Goal: Task Accomplishment & Management: Complete application form

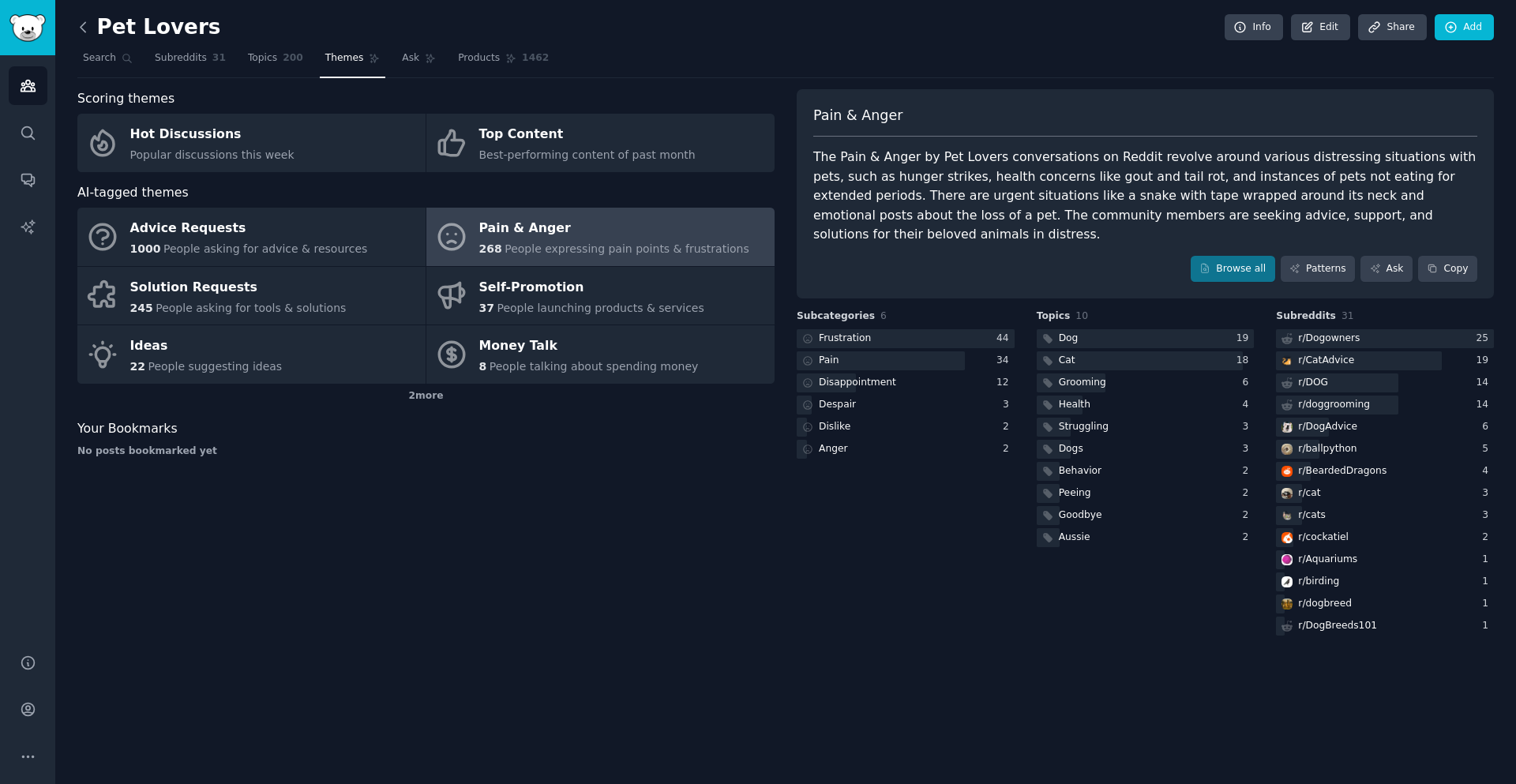
click at [84, 28] on icon at bounding box center [83, 28] width 17 height 17
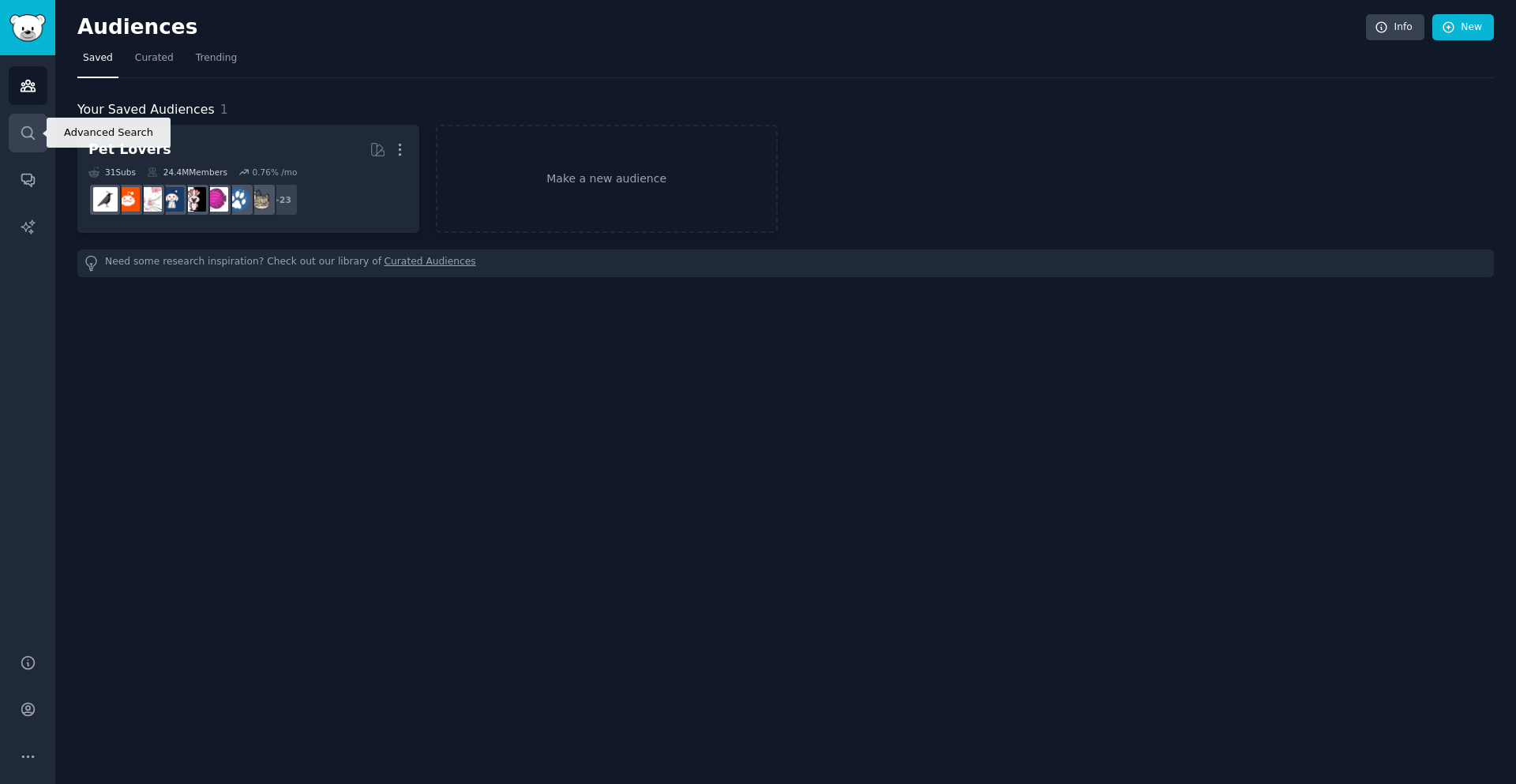
click at [31, 128] on icon "Sidebar" at bounding box center [28, 132] width 13 height 13
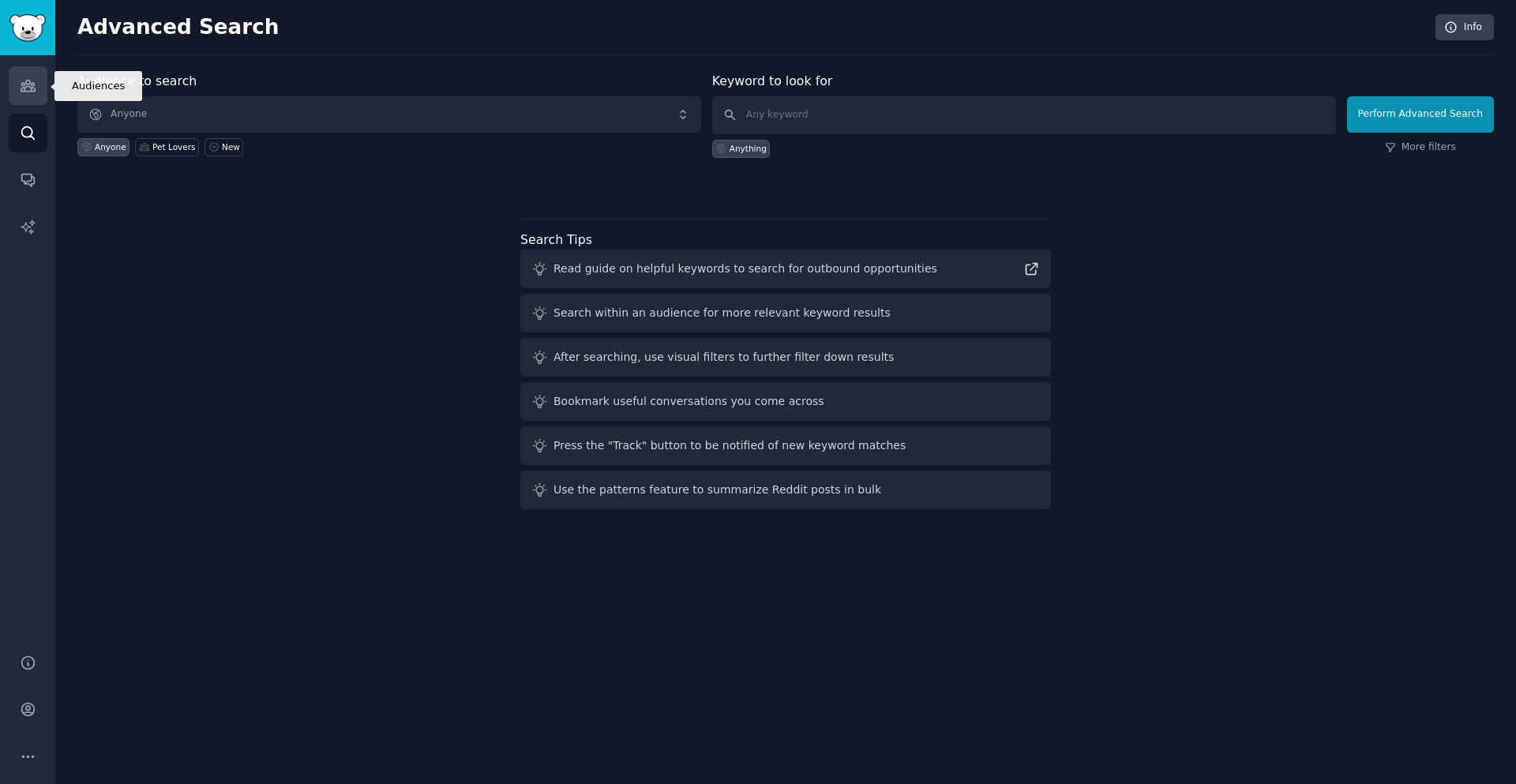
click at [18, 85] on link "Audiences" at bounding box center [28, 86] width 38 height 38
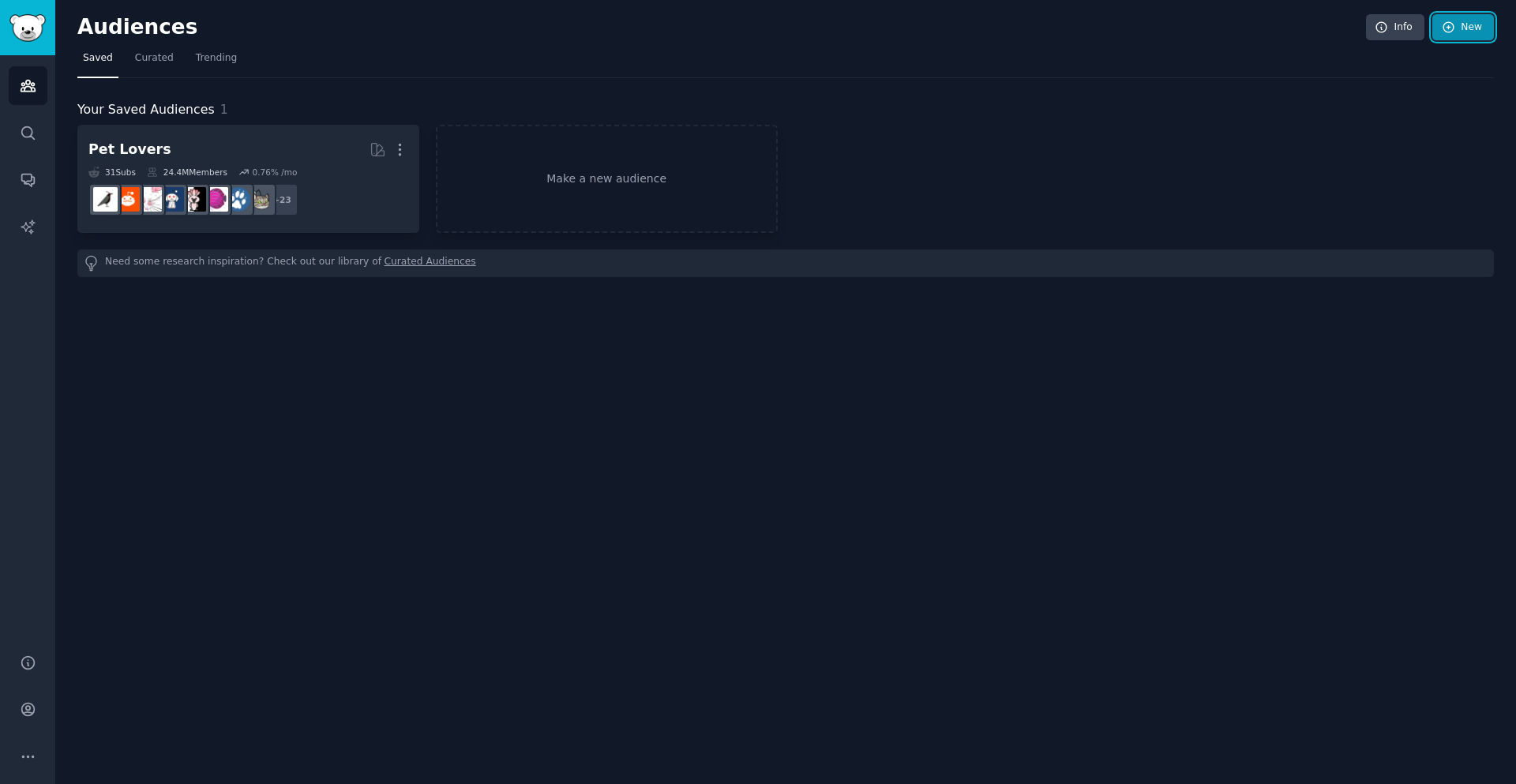
click at [1463, 23] on link "New" at bounding box center [1463, 28] width 62 height 27
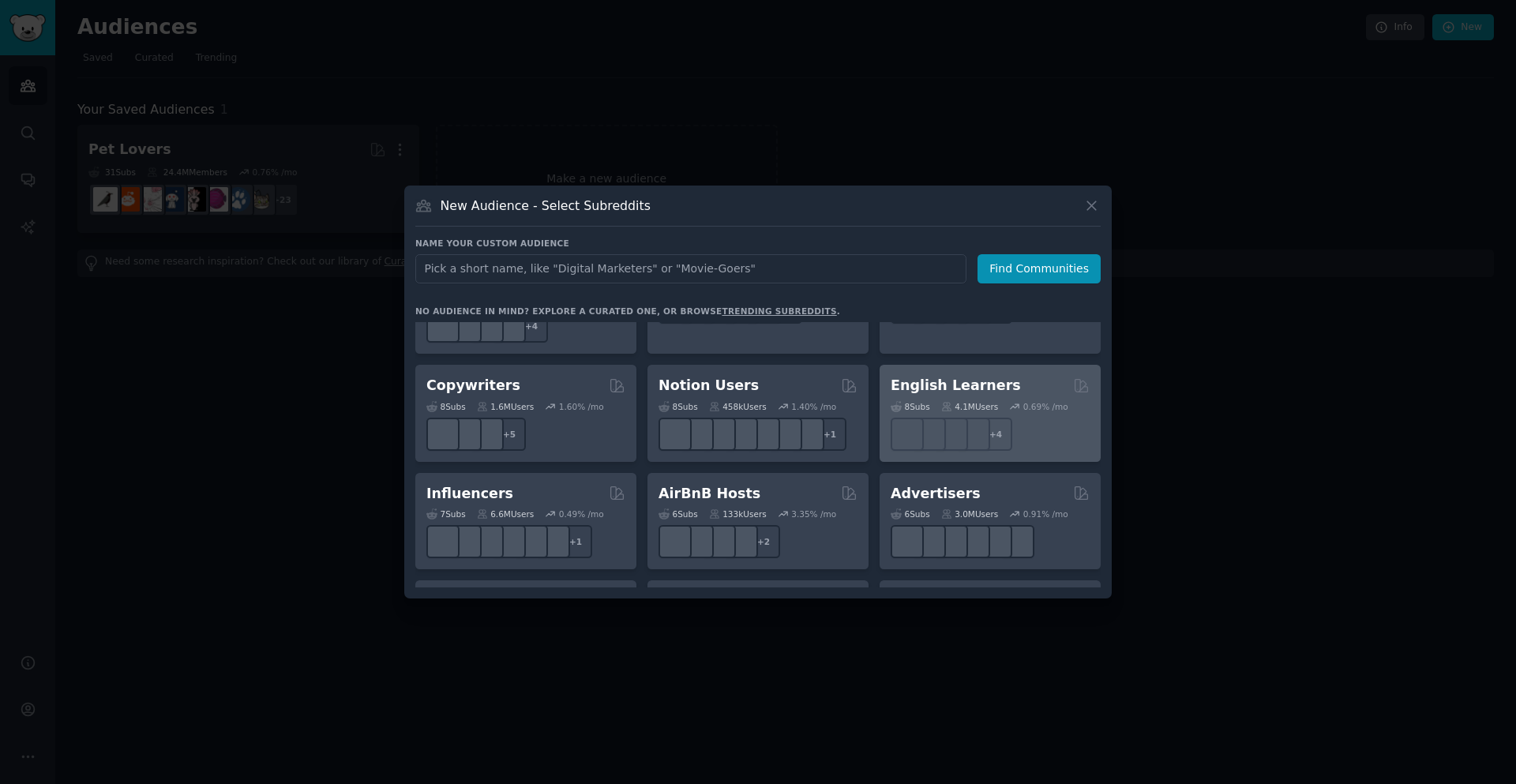
scroll to position [947, 0]
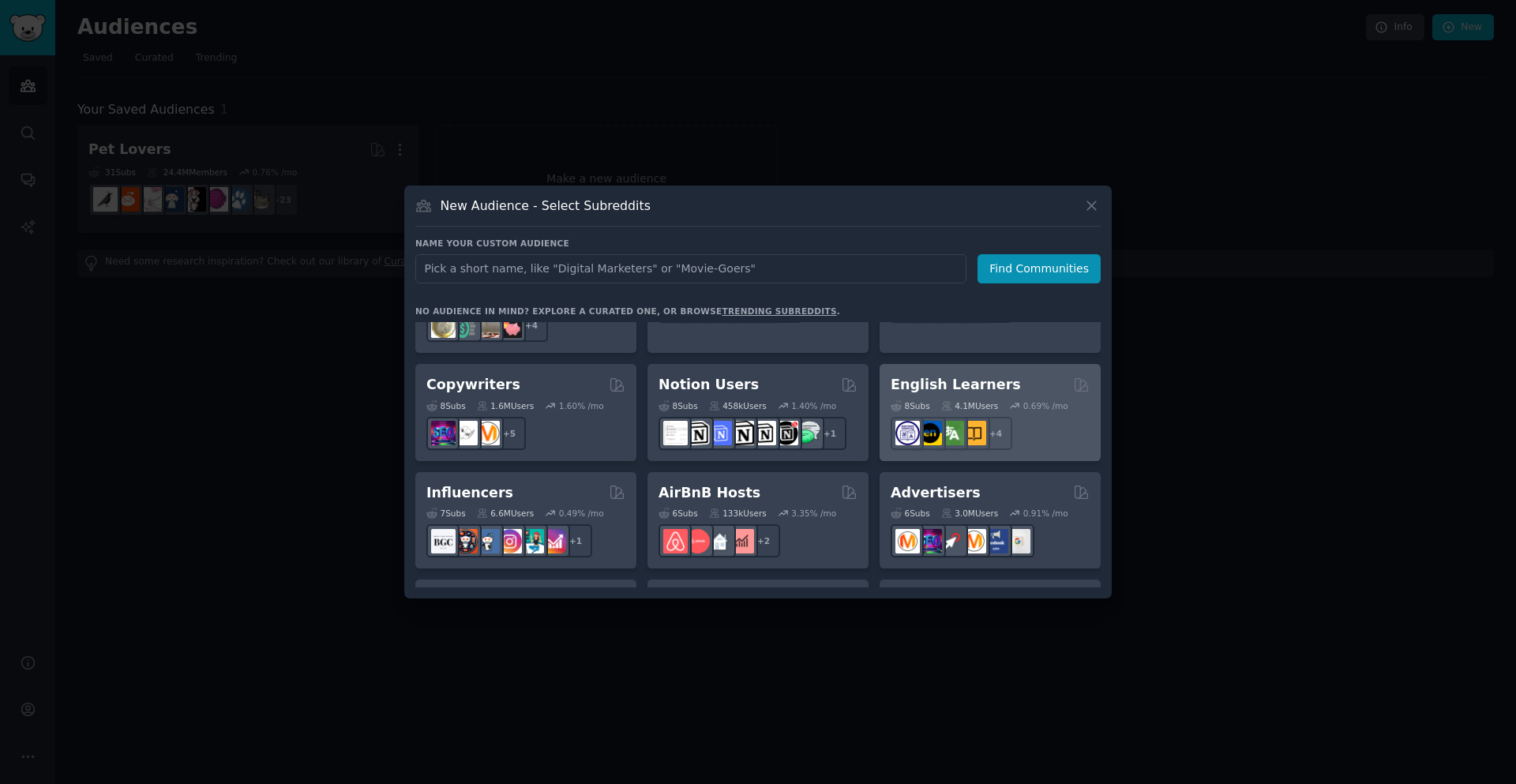
click at [936, 375] on h2 "English Learners" at bounding box center [956, 385] width 130 height 20
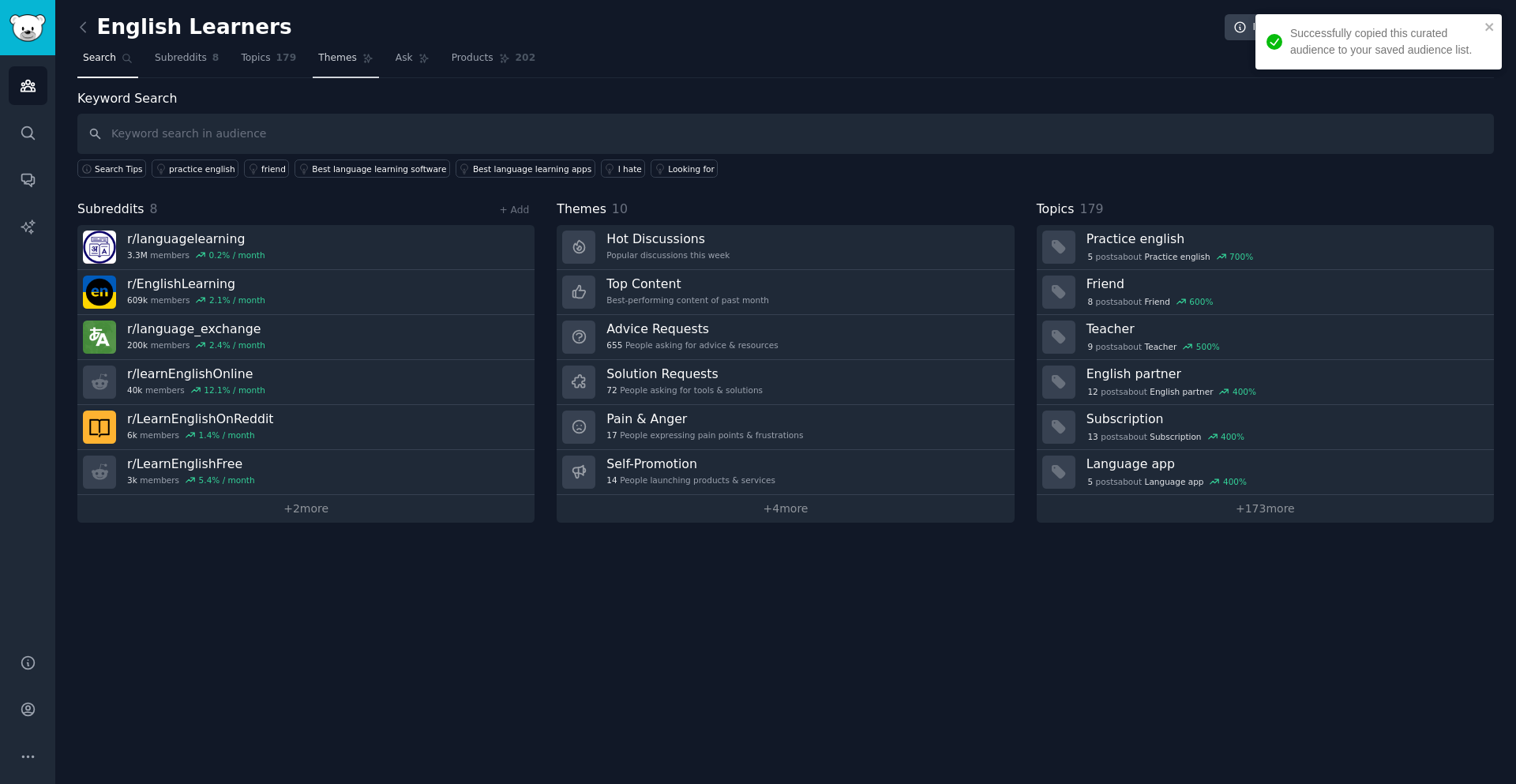
click at [324, 60] on span "Themes" at bounding box center [337, 58] width 38 height 14
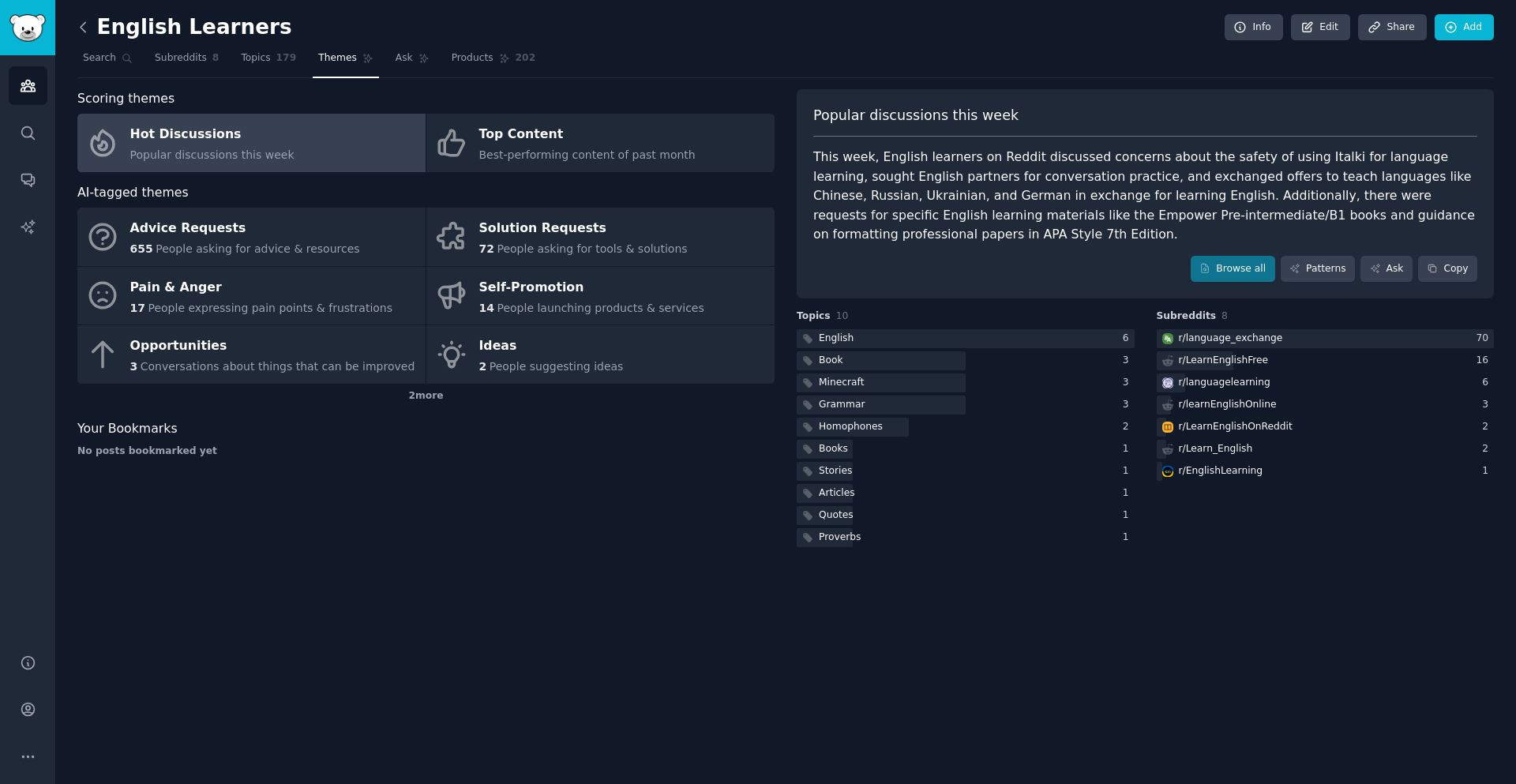
click at [78, 23] on icon at bounding box center [83, 28] width 17 height 17
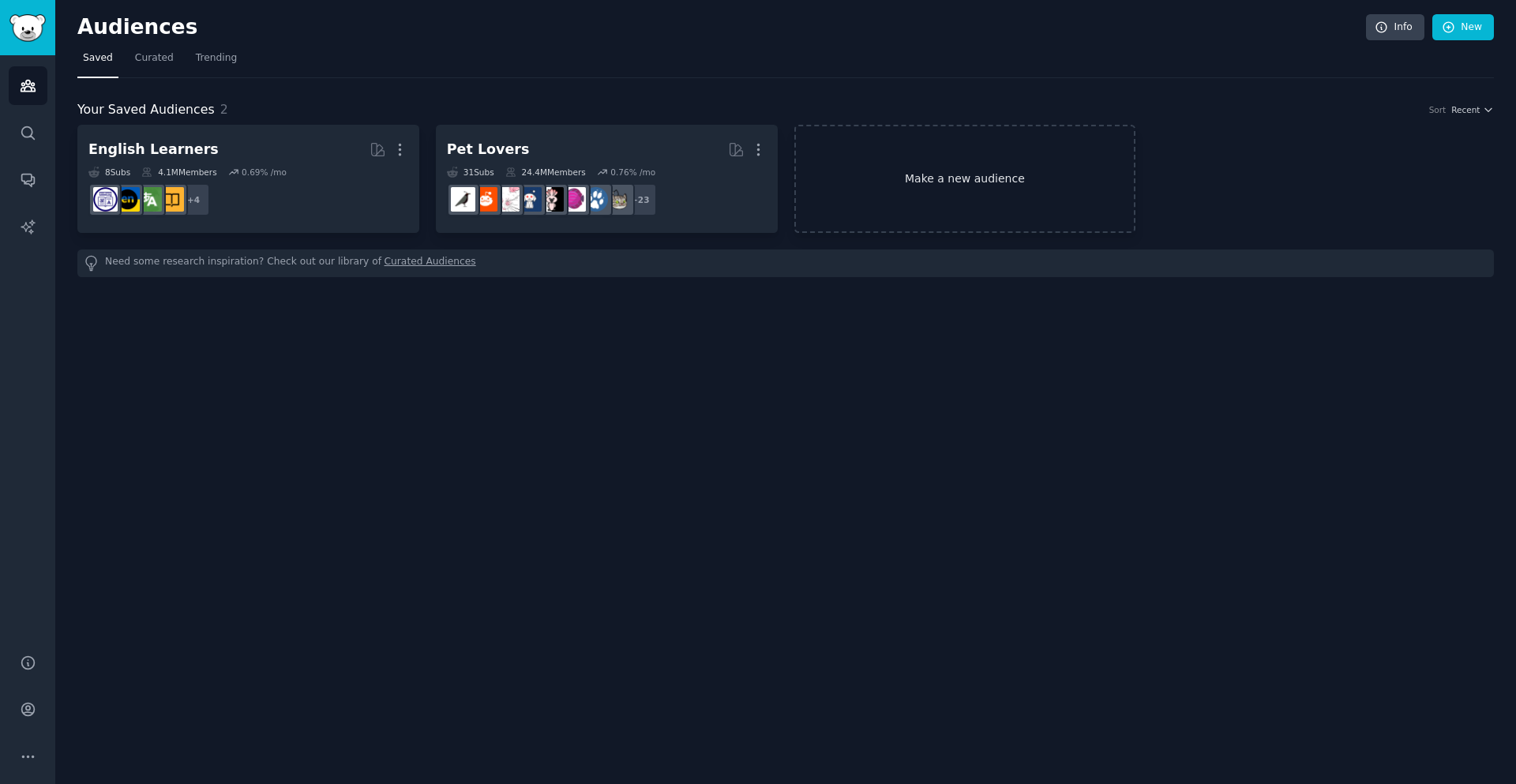
click at [902, 190] on link "Make a new audience" at bounding box center [965, 179] width 342 height 108
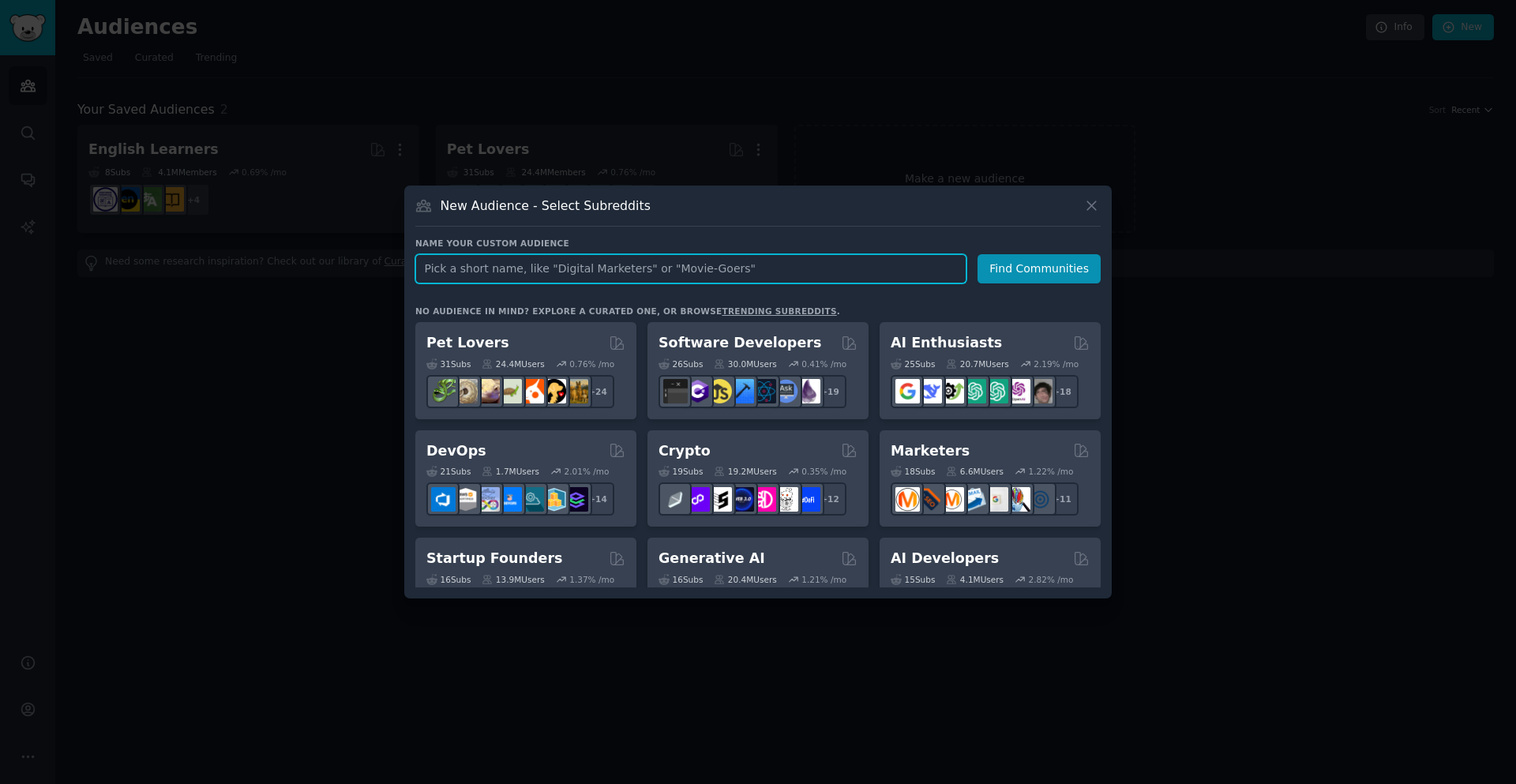
click at [498, 269] on input "text" at bounding box center [691, 269] width 552 height 29
type input "ireland"
click at [1020, 264] on button "Find Communities" at bounding box center [1040, 269] width 123 height 29
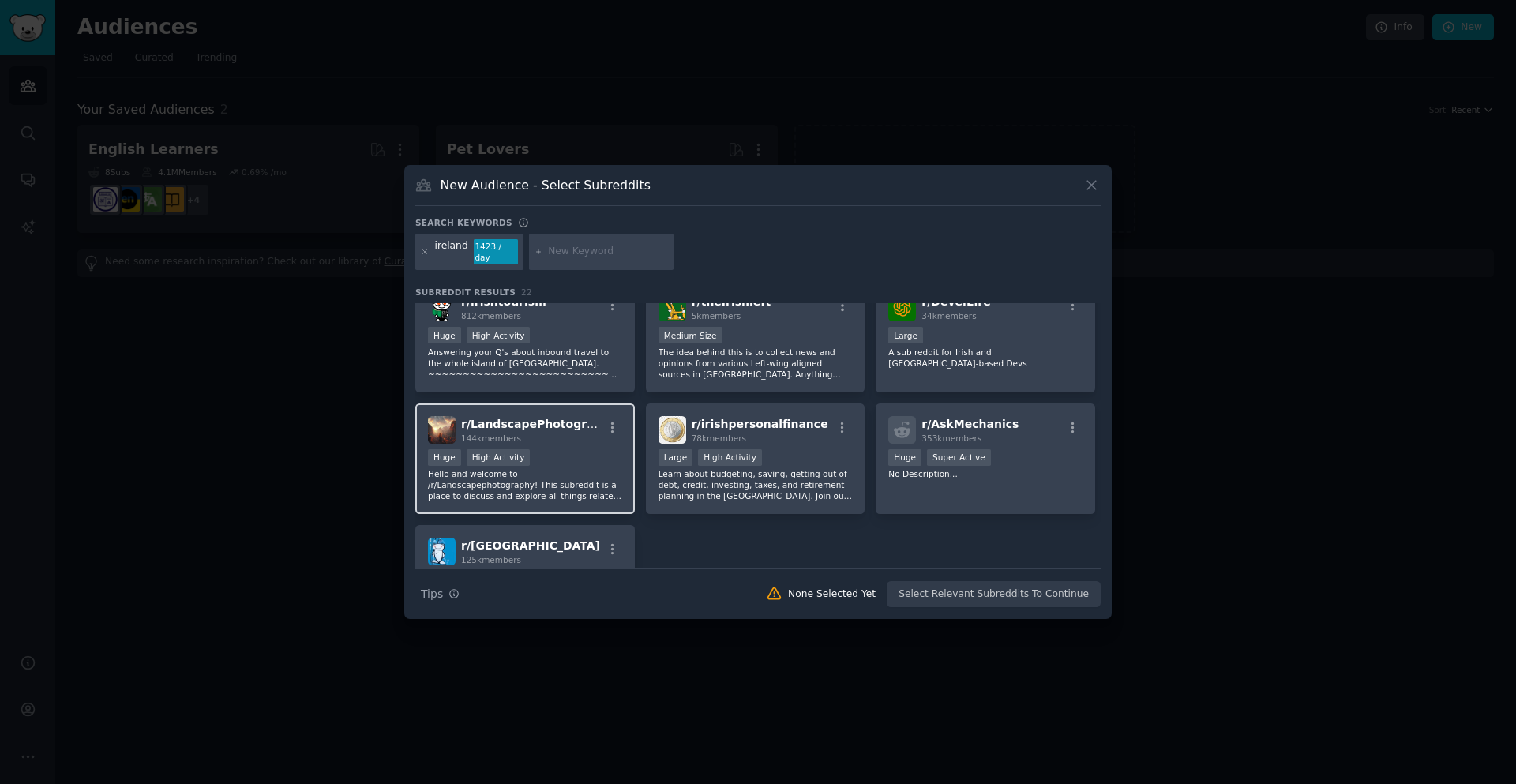
scroll to position [732, 0]
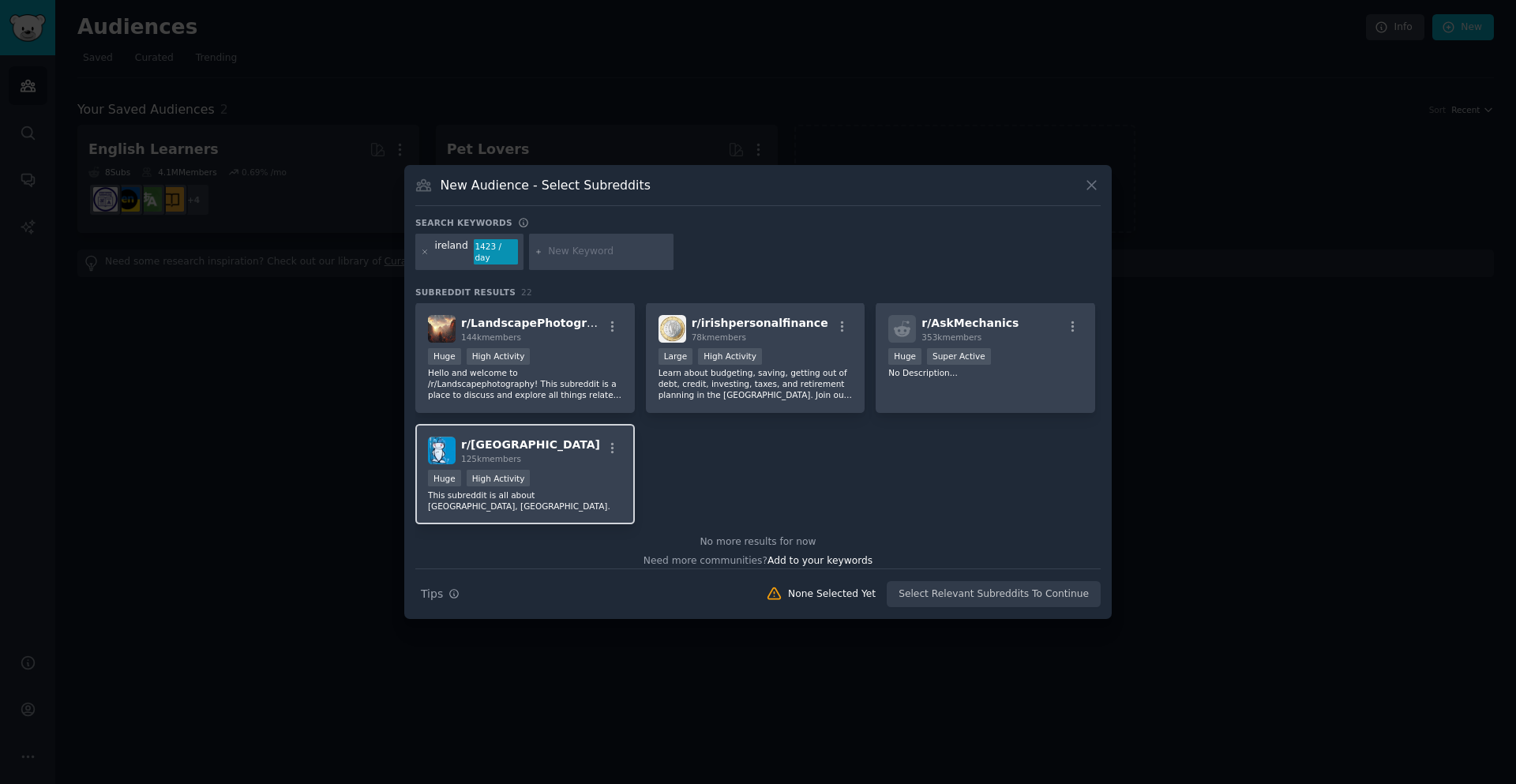
click at [518, 440] on div "r/ Dublin 125k members" at bounding box center [525, 450] width 194 height 28
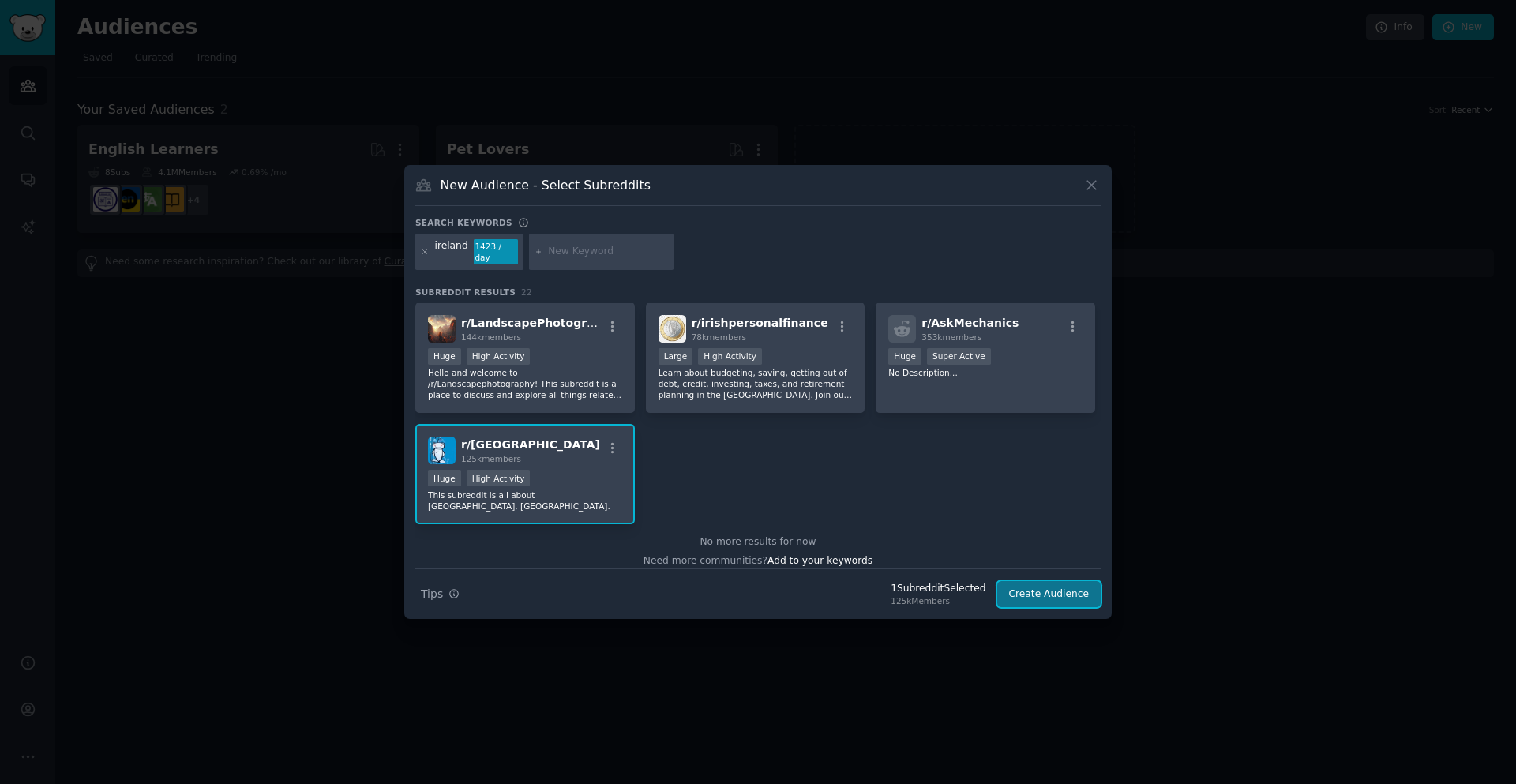
click at [1063, 591] on button "Create Audience" at bounding box center [1049, 595] width 104 height 27
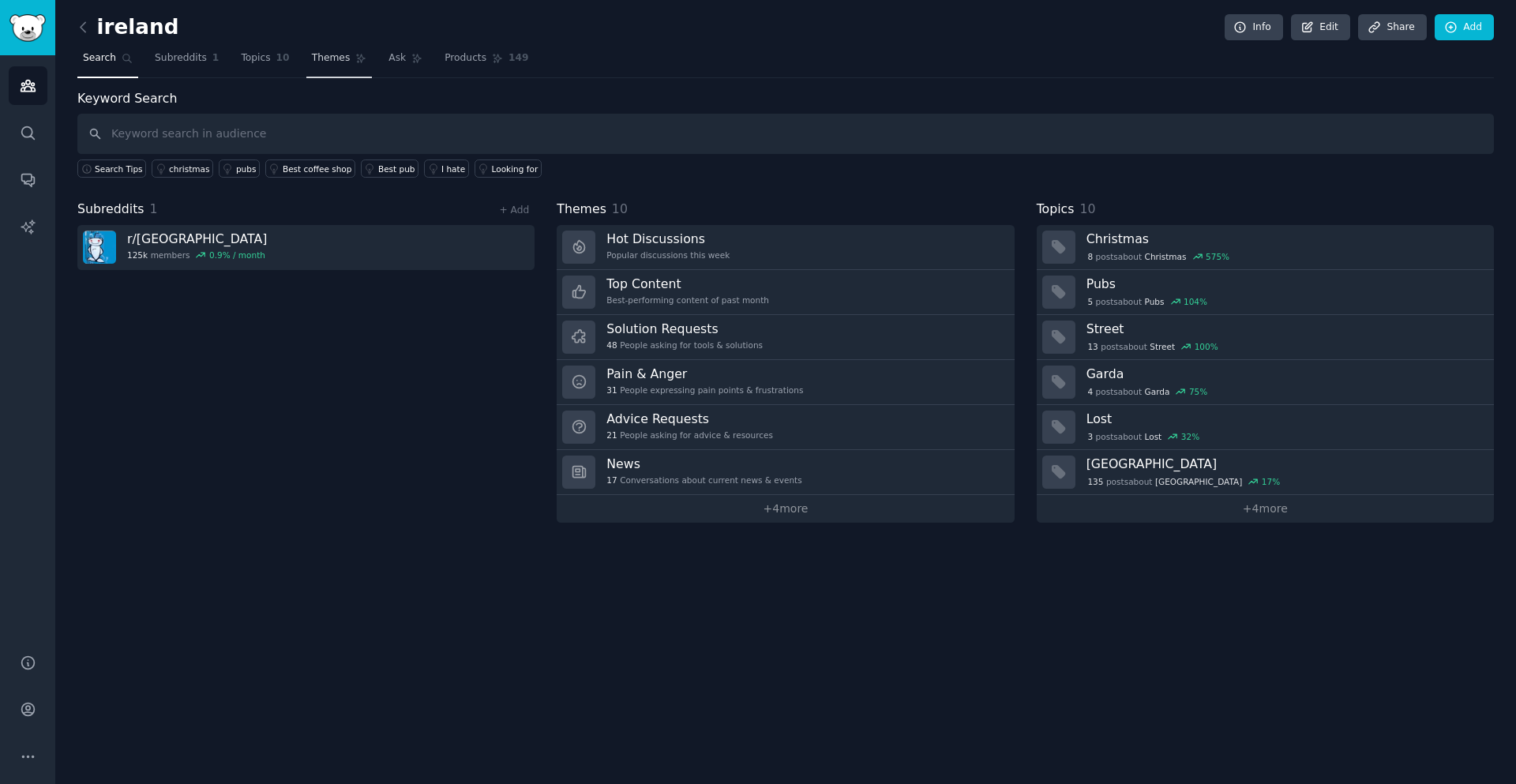
click at [315, 56] on span "Themes" at bounding box center [331, 58] width 38 height 14
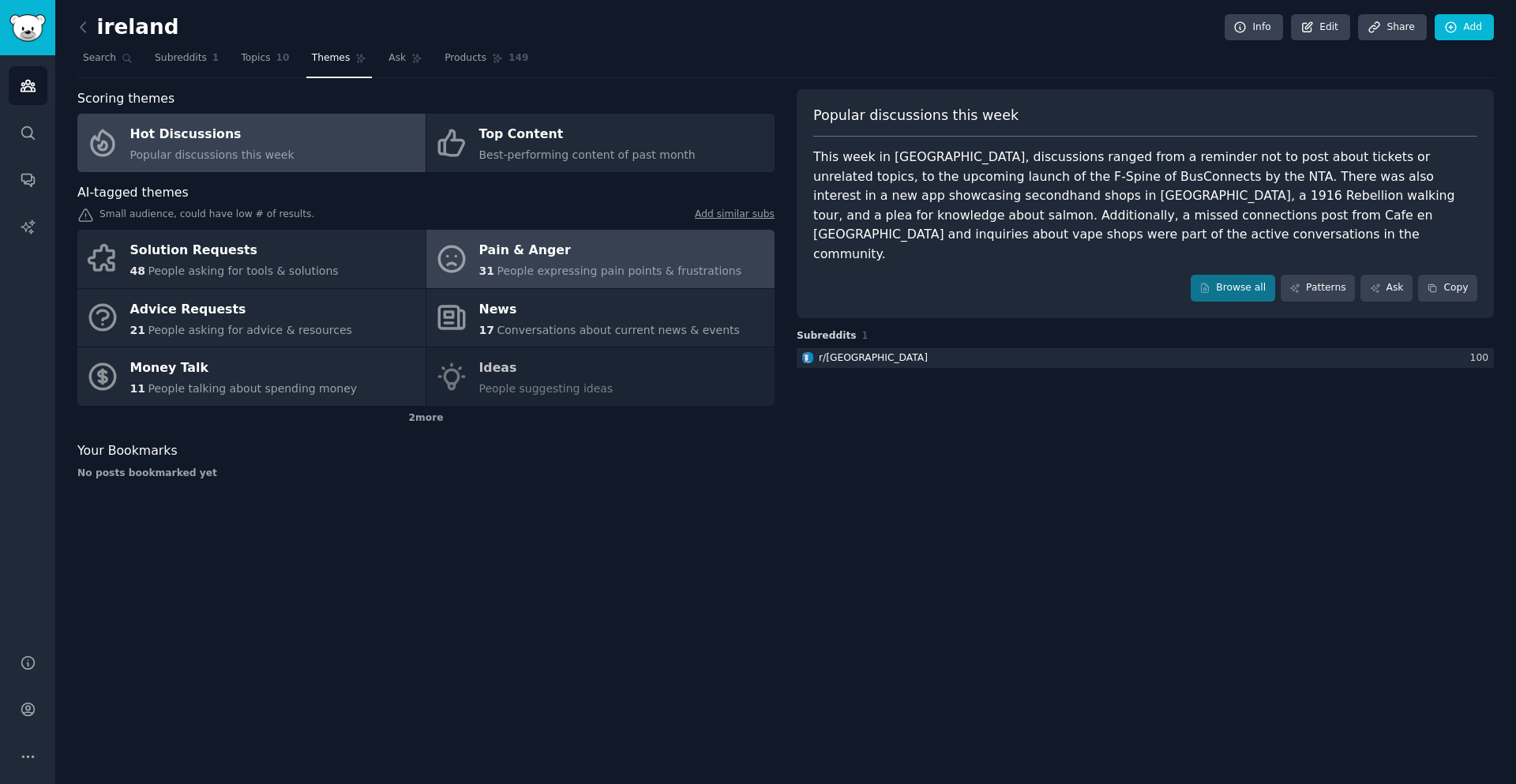
drag, startPoint x: 577, startPoint y: 294, endPoint x: 577, endPoint y: 278, distance: 16.0
click at [577, 294] on link "News 17 Conversations about current news & events" at bounding box center [600, 318] width 348 height 58
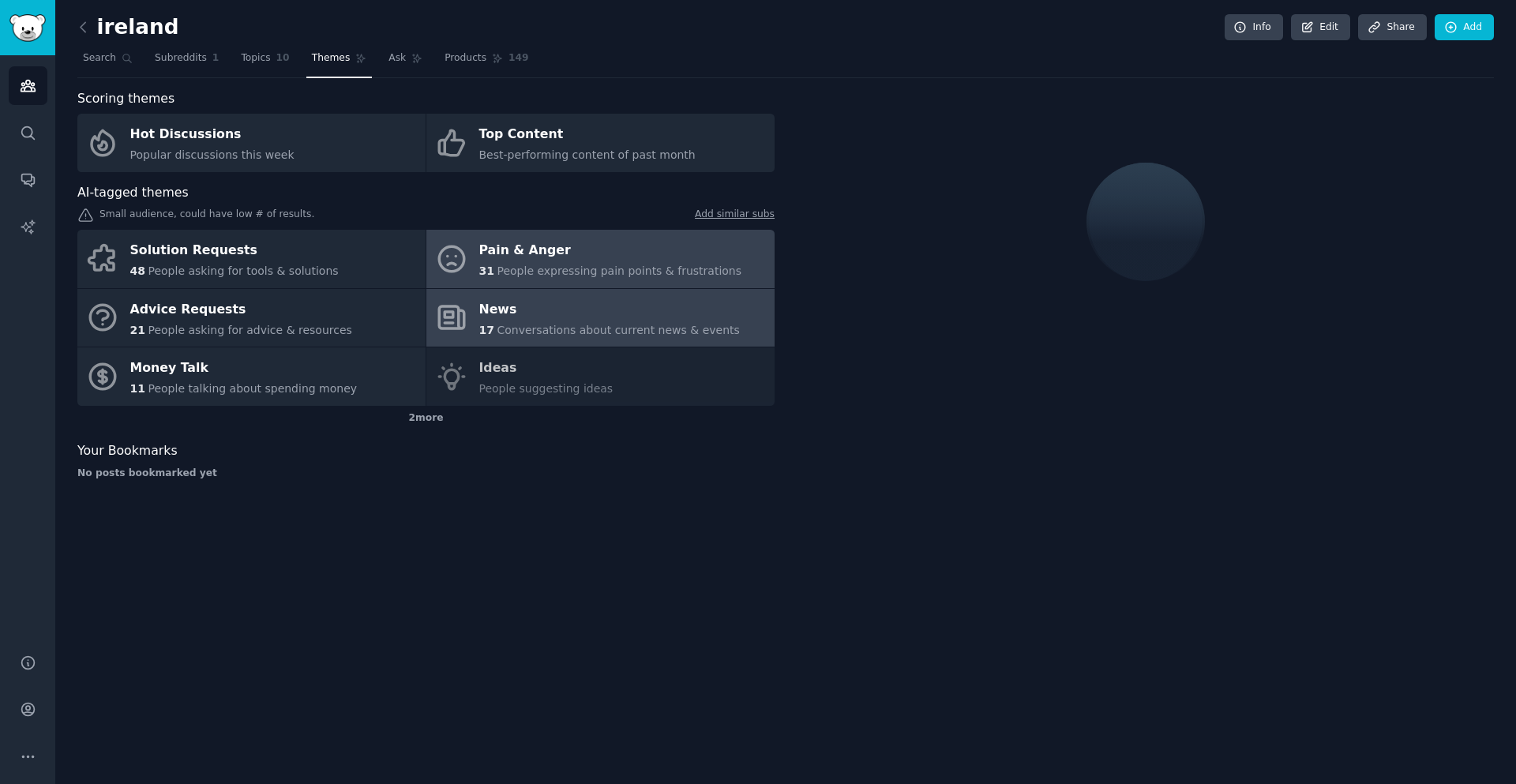
click at [572, 239] on div "Pain & Anger" at bounding box center [611, 251] width 263 height 25
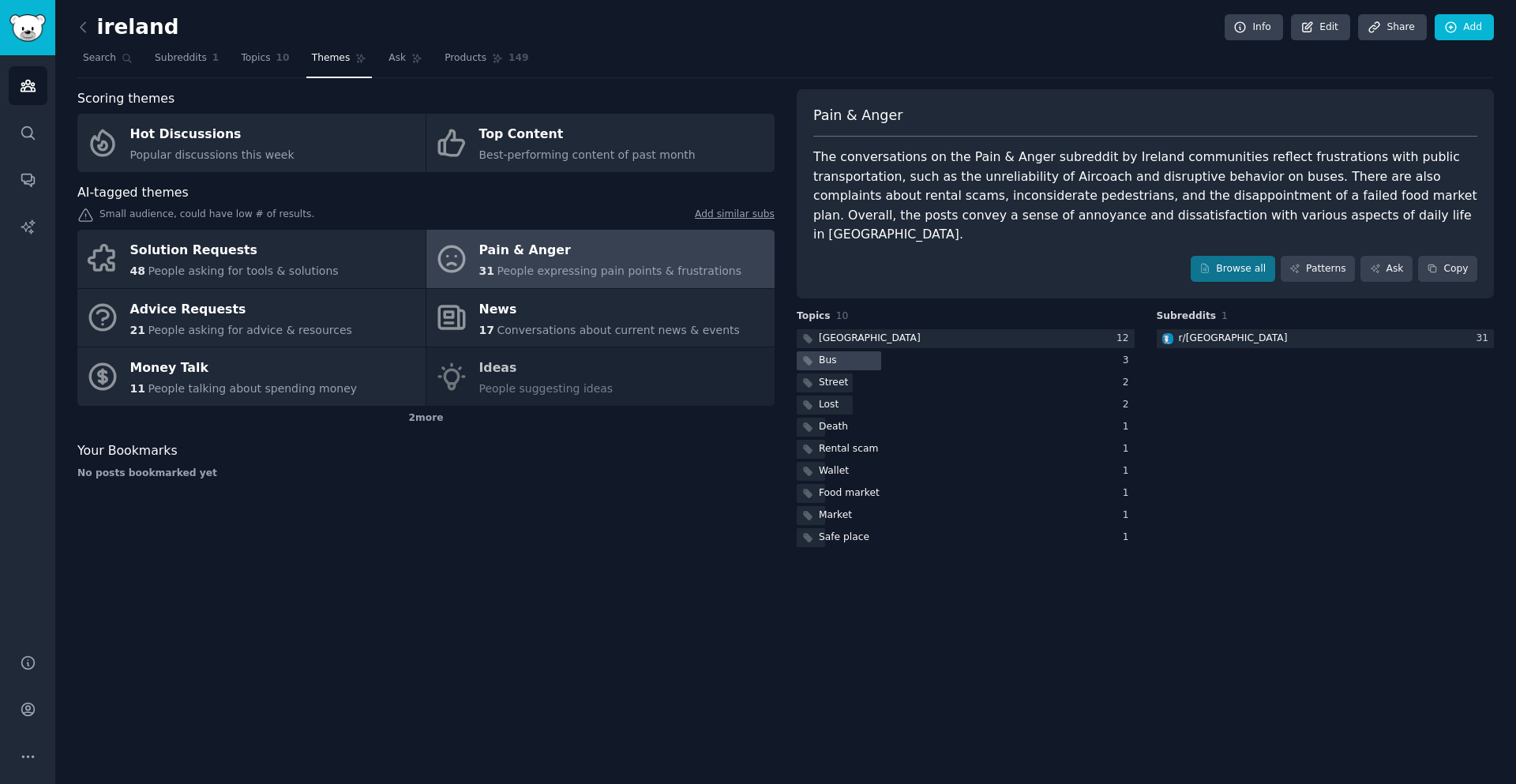
click at [832, 354] on div "Bus" at bounding box center [829, 360] width 18 height 14
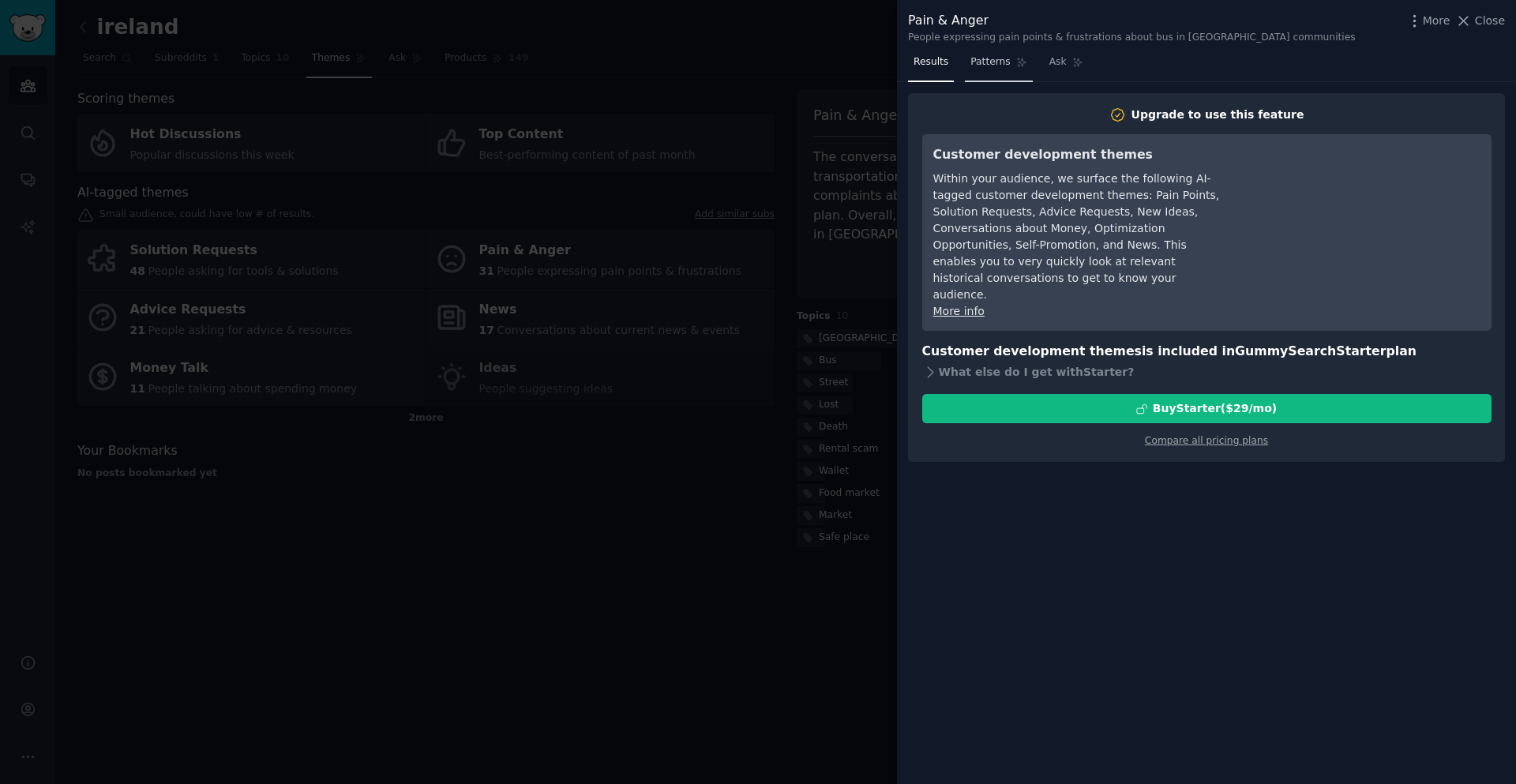
click at [984, 59] on span "Patterns" at bounding box center [990, 62] width 39 height 14
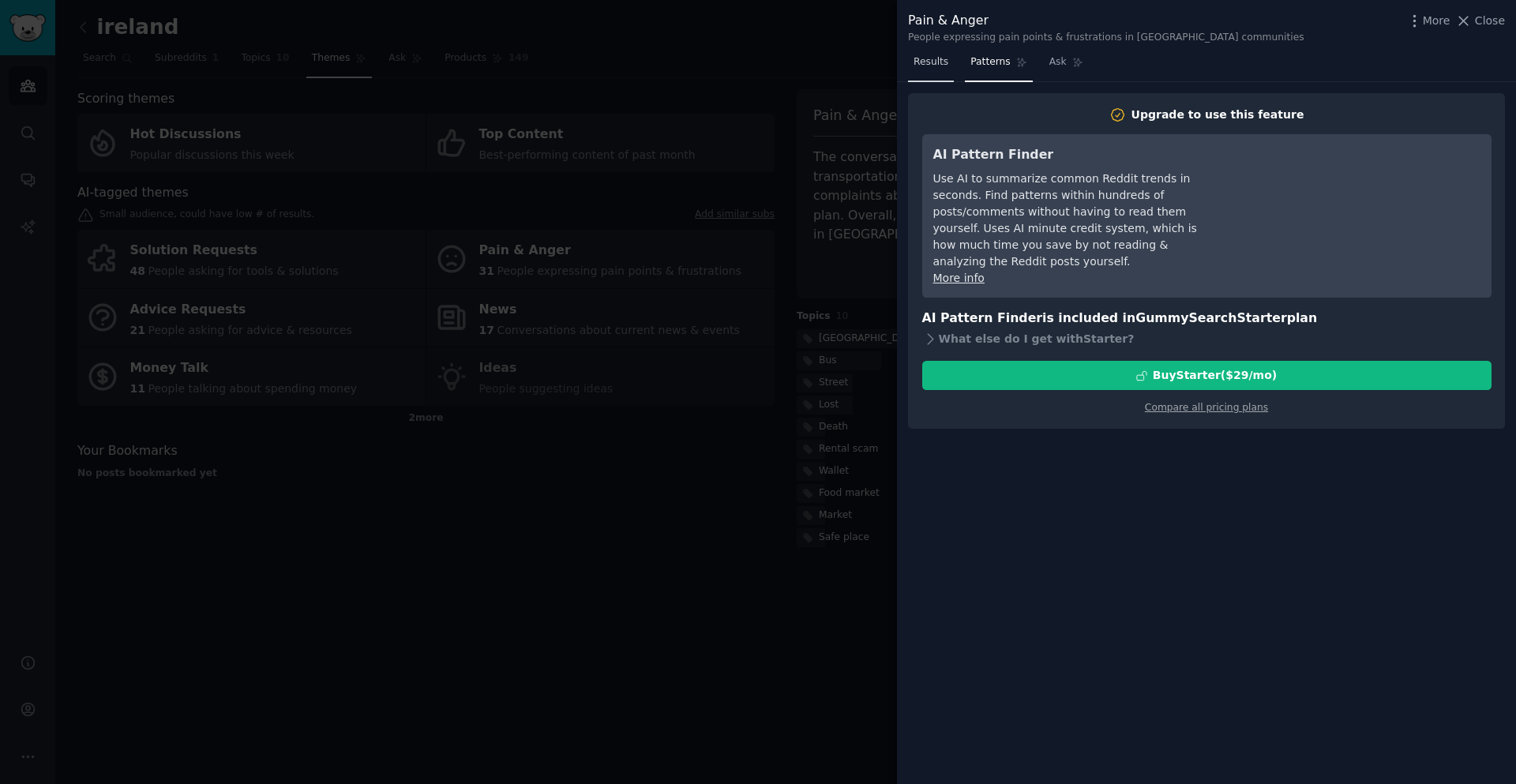
click at [916, 70] on link "Results" at bounding box center [930, 66] width 46 height 33
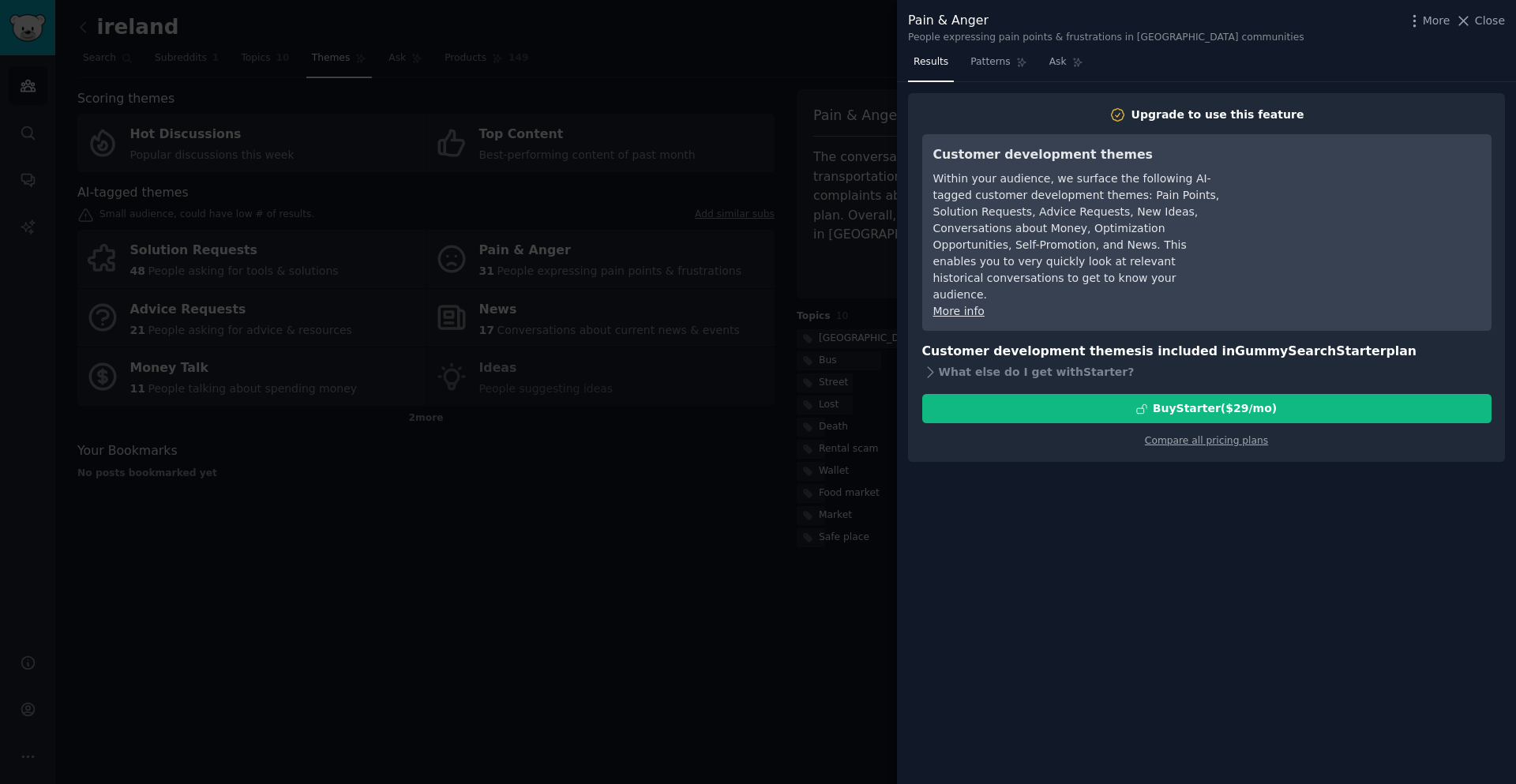
click at [1497, 11] on div "More Close" at bounding box center [1456, 21] width 98 height 20
click at [1497, 23] on span "Close" at bounding box center [1490, 21] width 30 height 17
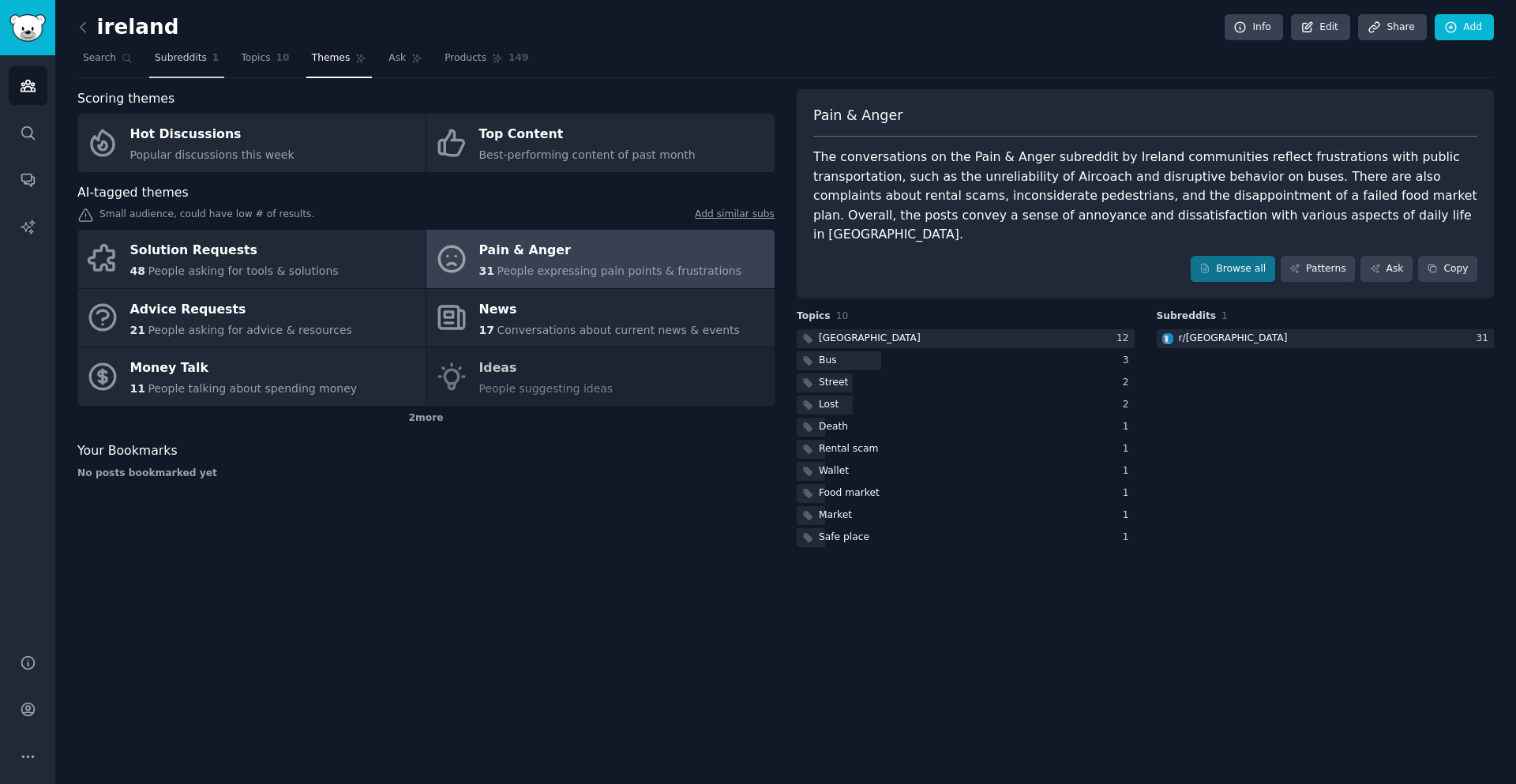
click at [195, 58] on span "Subreddits" at bounding box center [181, 58] width 52 height 14
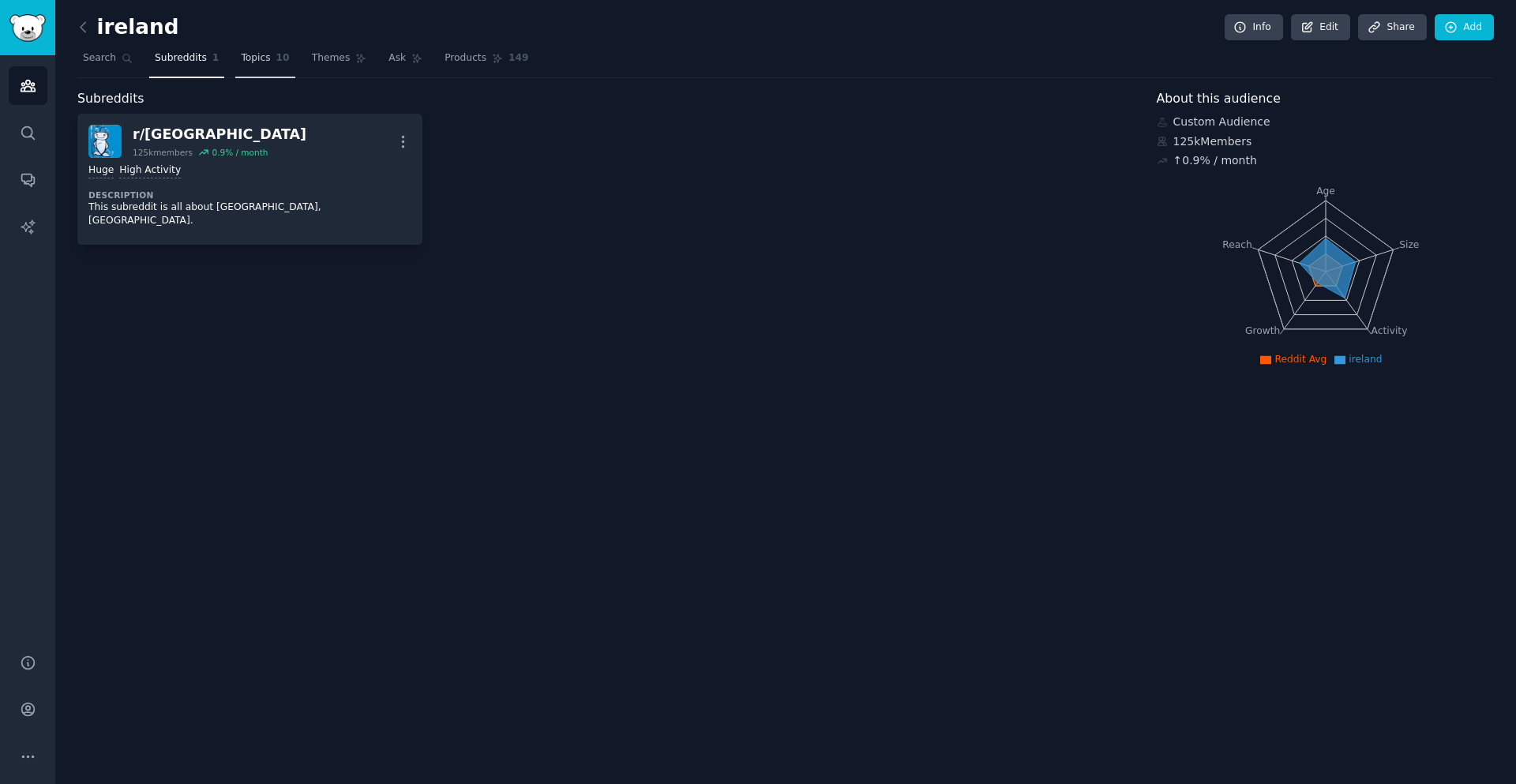
click at [244, 62] on span "Topics" at bounding box center [255, 58] width 29 height 14
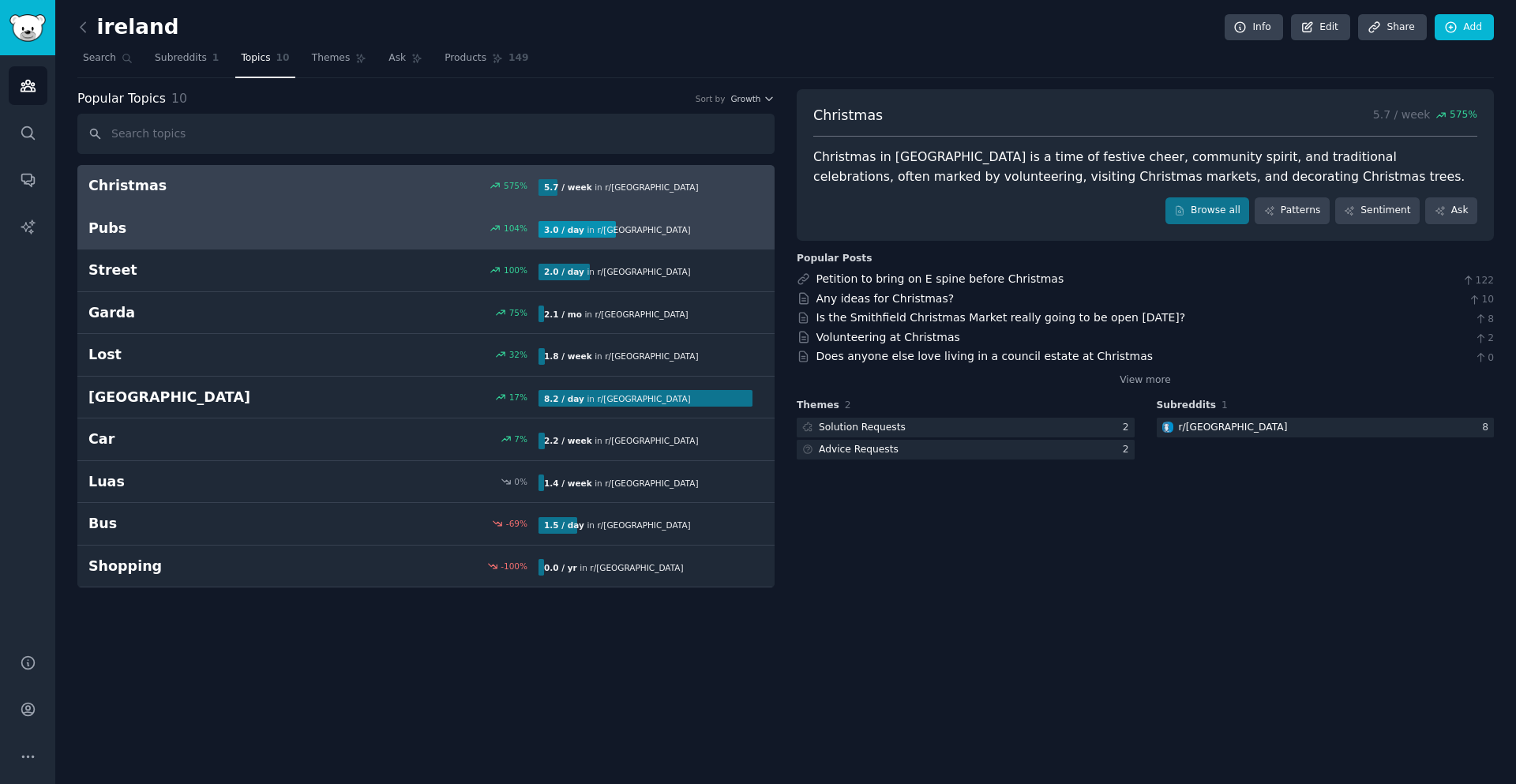
click at [360, 224] on div "104 %" at bounding box center [426, 228] width 225 height 11
